Goal: Contribute content

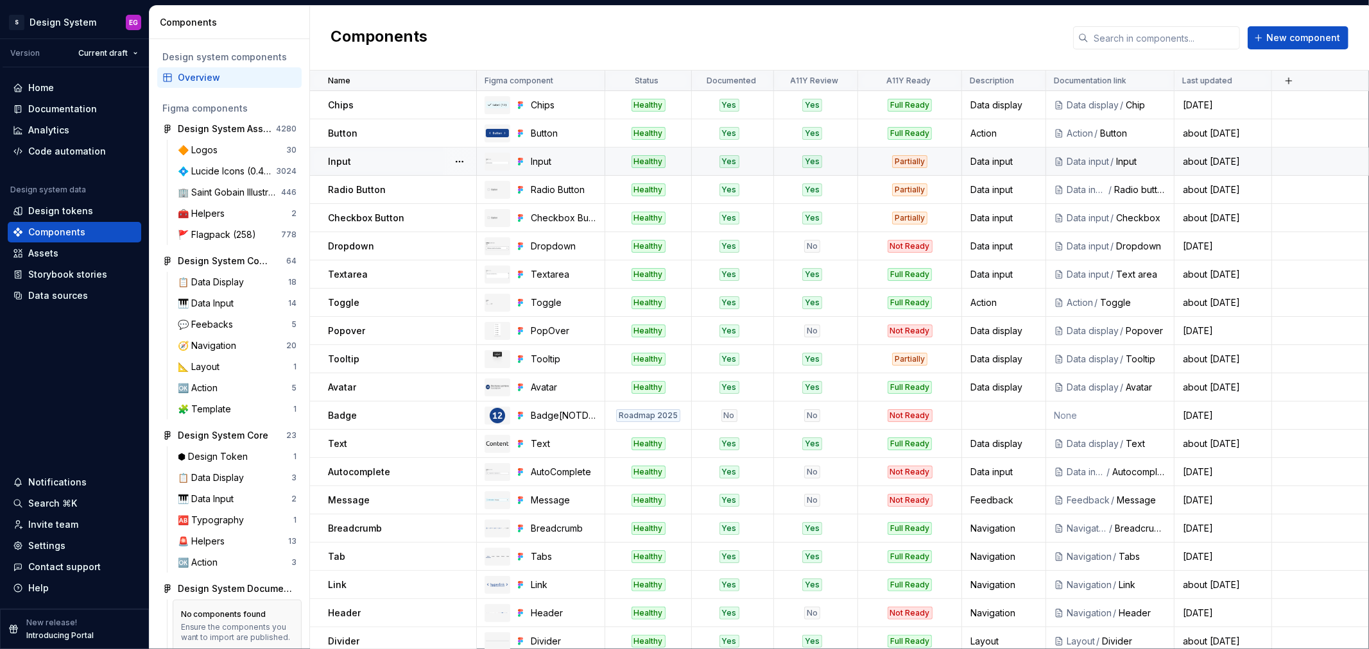
click at [907, 156] on div "Partially" at bounding box center [909, 161] width 35 height 13
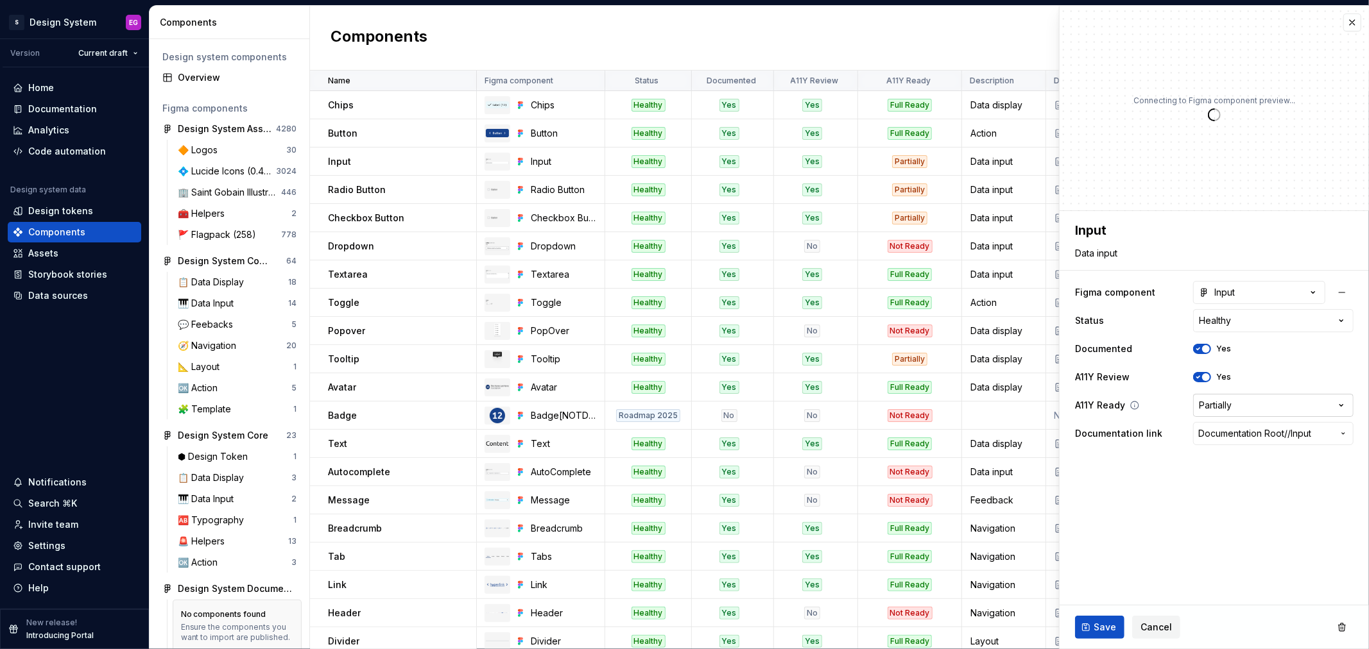
type textarea "*"
click at [1241, 399] on html "S Design System EG Version Current draft Home Documentation Analytics Code auto…" at bounding box center [684, 324] width 1369 height 649
